Goal: Learn about a topic

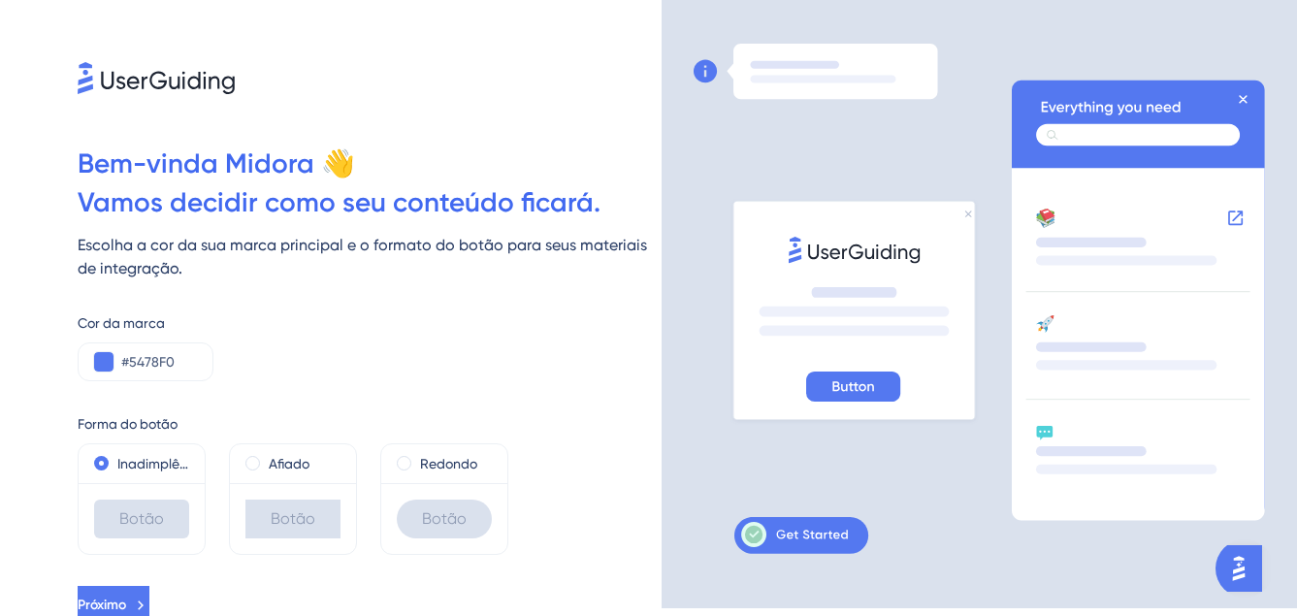
scroll to position [16, 0]
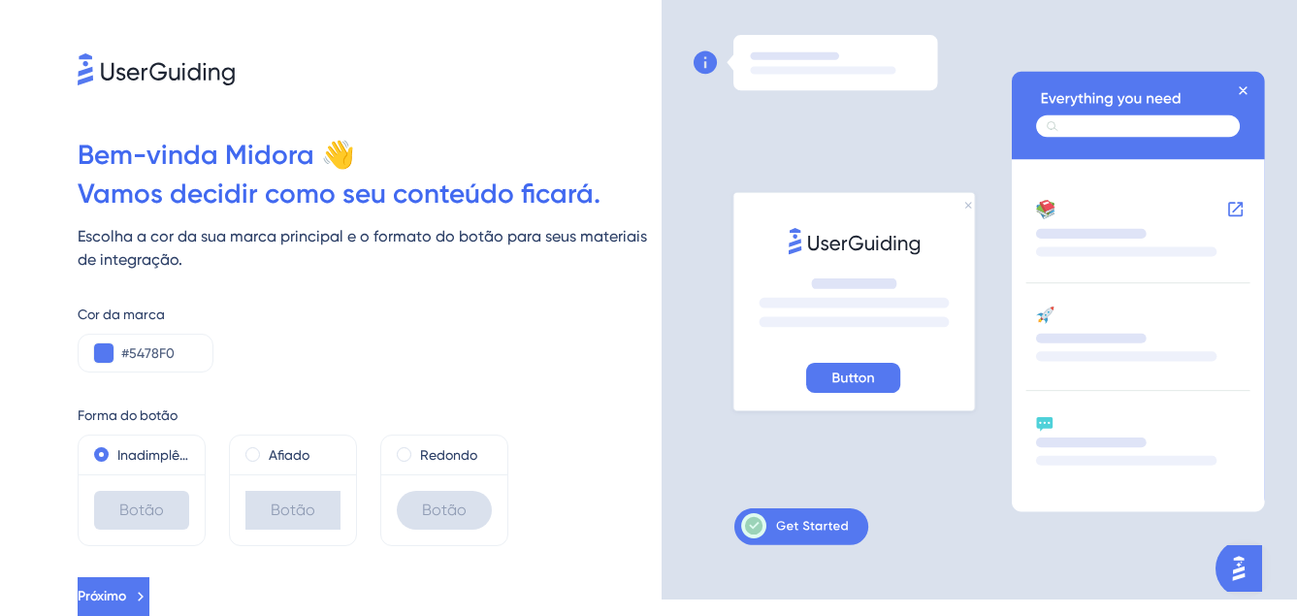
click at [126, 586] on span "Próximo" at bounding box center [102, 596] width 49 height 23
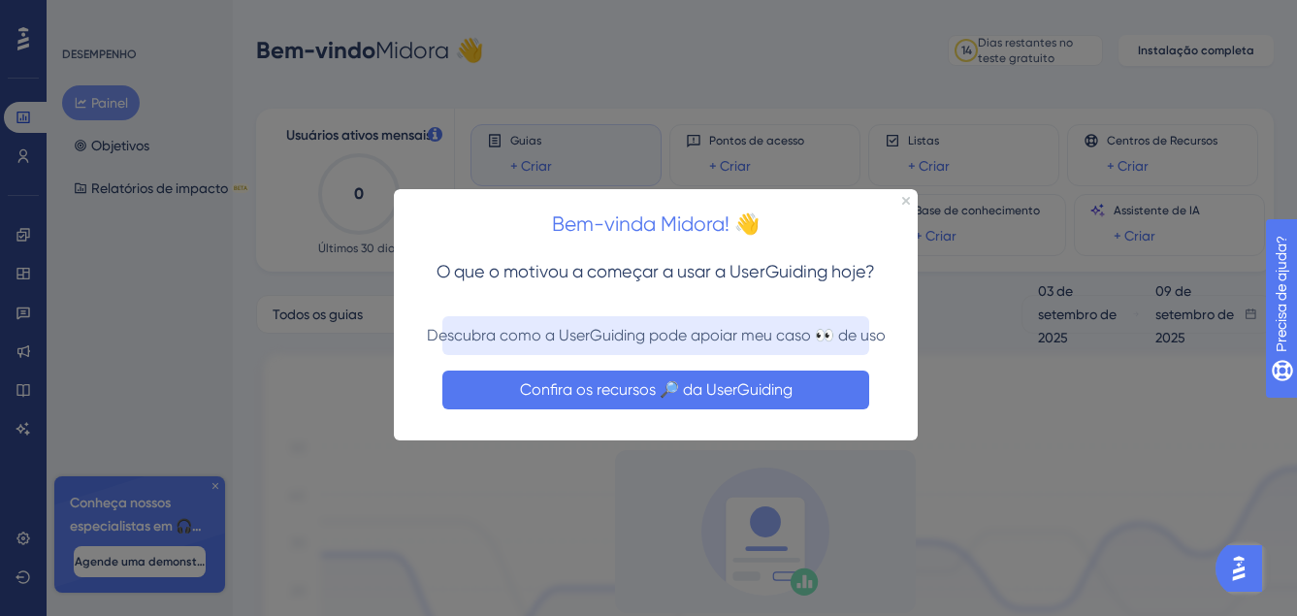
click at [727, 384] on button "Confira os recursos 🔎 da UserGuiding" at bounding box center [655, 390] width 427 height 39
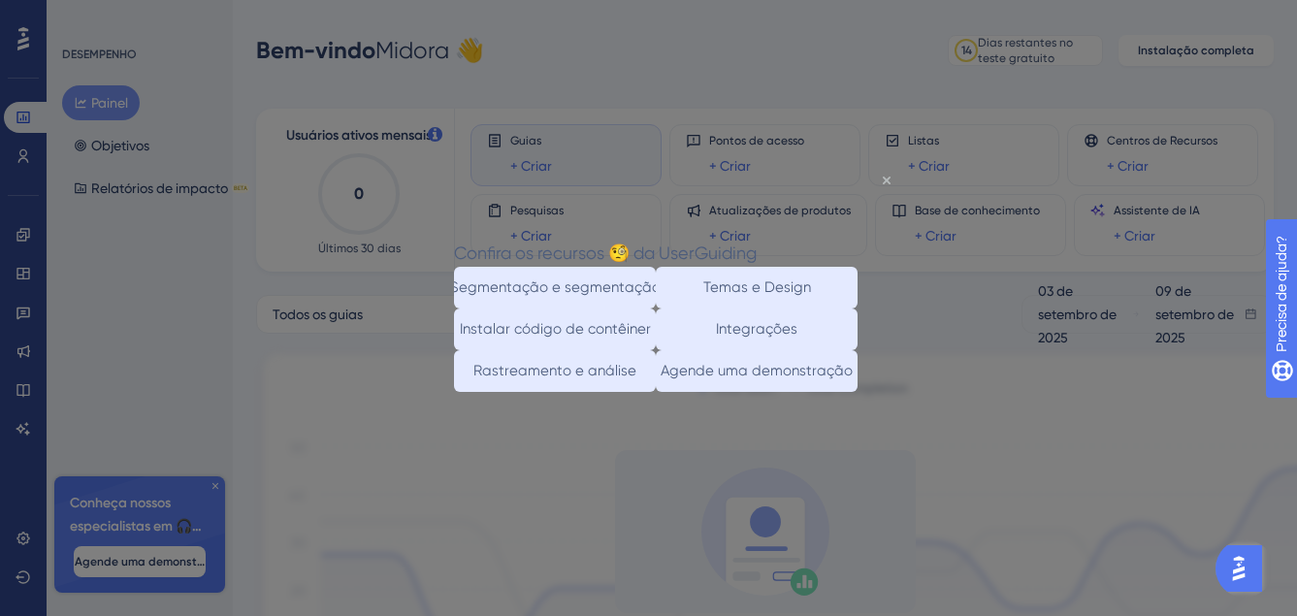
click at [888, 182] on icon "Fechar visualização" at bounding box center [887, 180] width 8 height 8
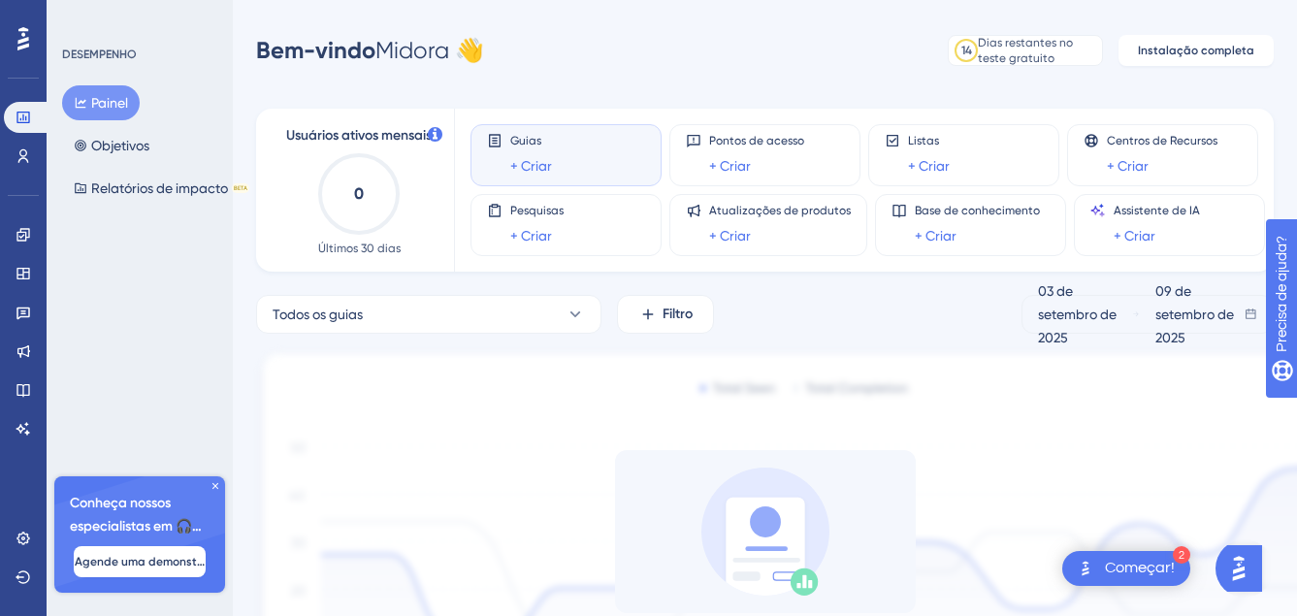
click at [1154, 560] on div "Começar!" at bounding box center [1140, 568] width 70 height 21
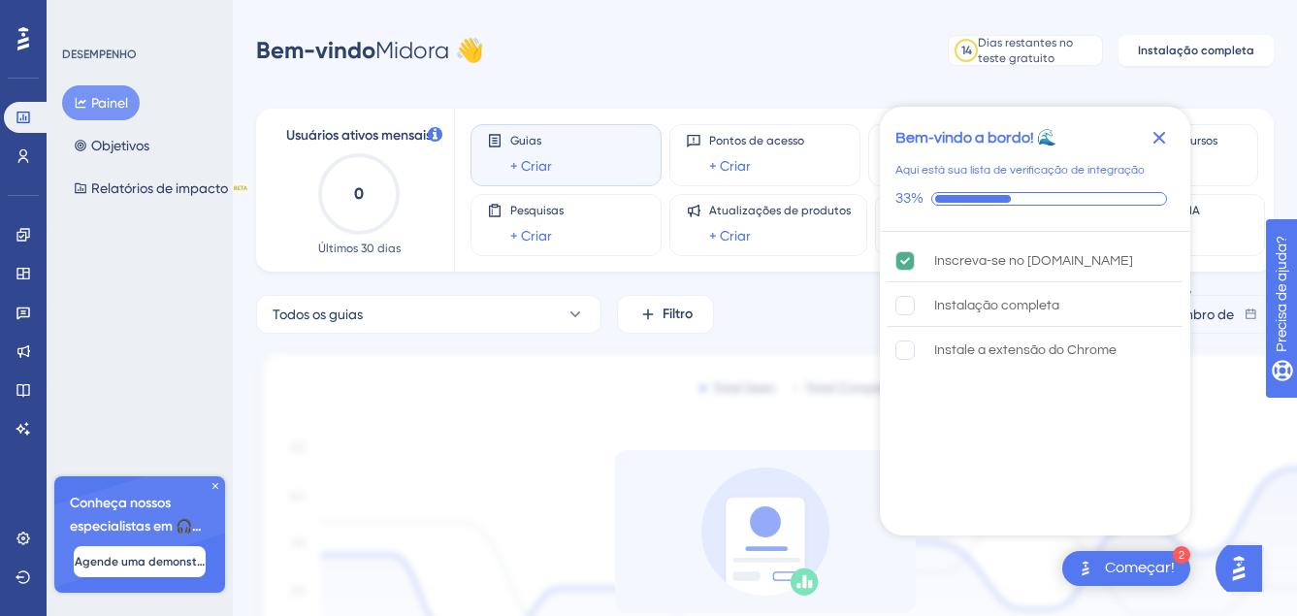
click at [1156, 143] on icon "Fechar lista de verificação" at bounding box center [1160, 138] width 13 height 13
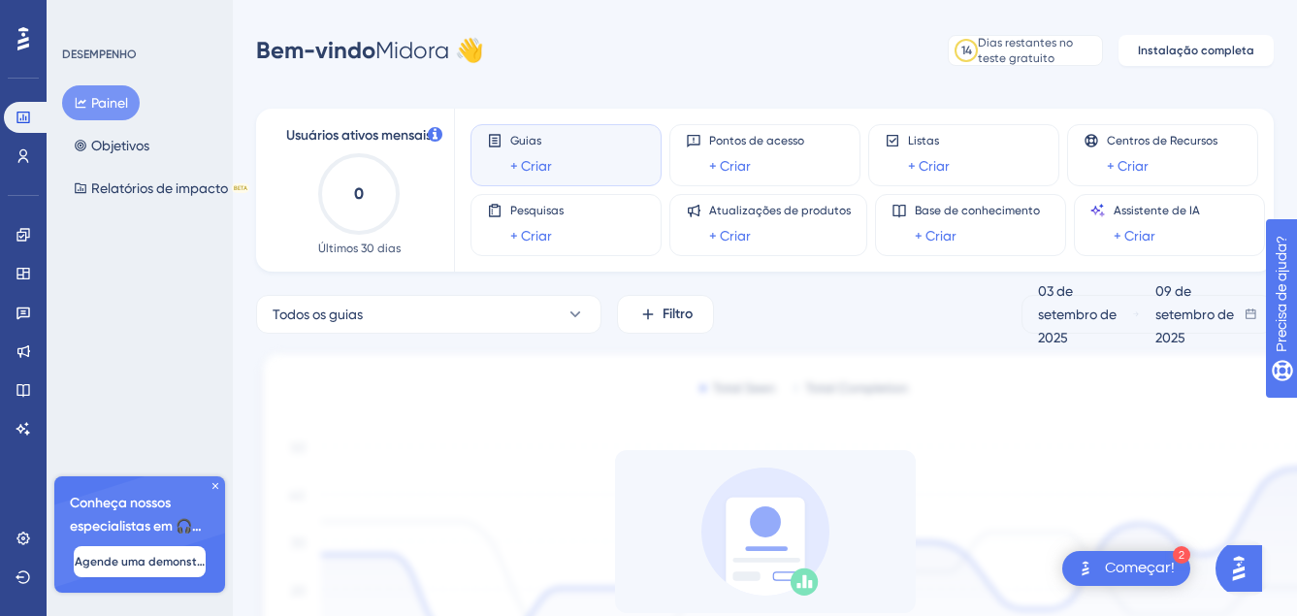
click at [1132, 567] on div "Começar!" at bounding box center [1140, 568] width 70 height 21
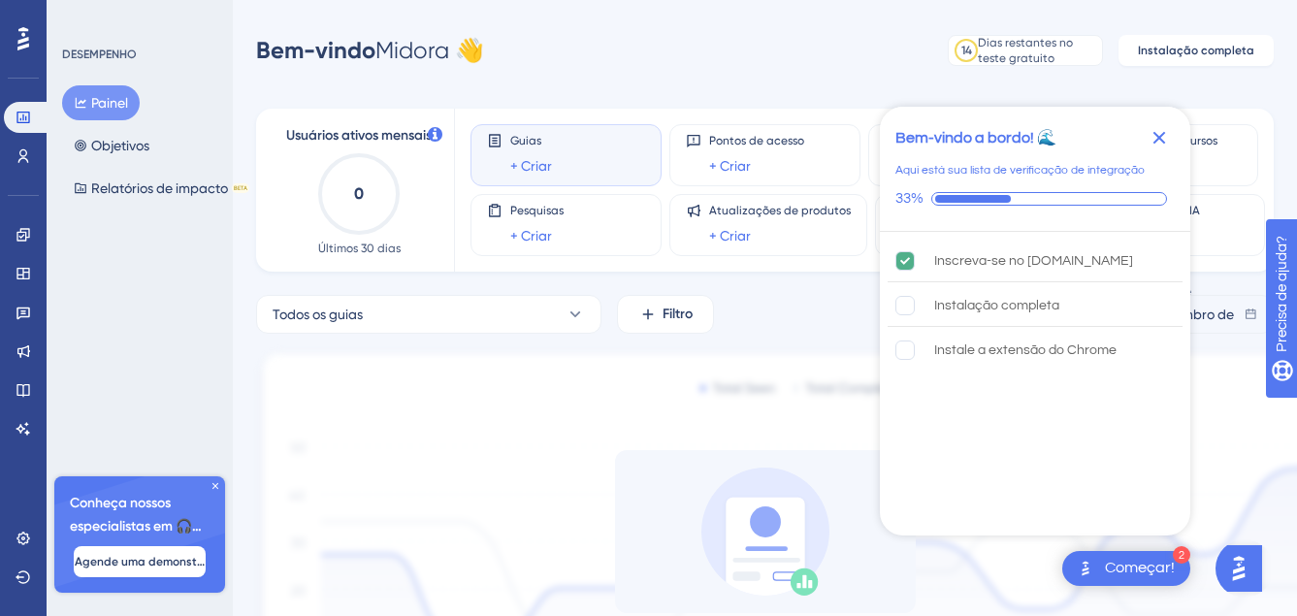
click at [1158, 142] on icon "Fechar lista de verificação" at bounding box center [1160, 138] width 13 height 13
